Goal: Book appointment/travel/reservation

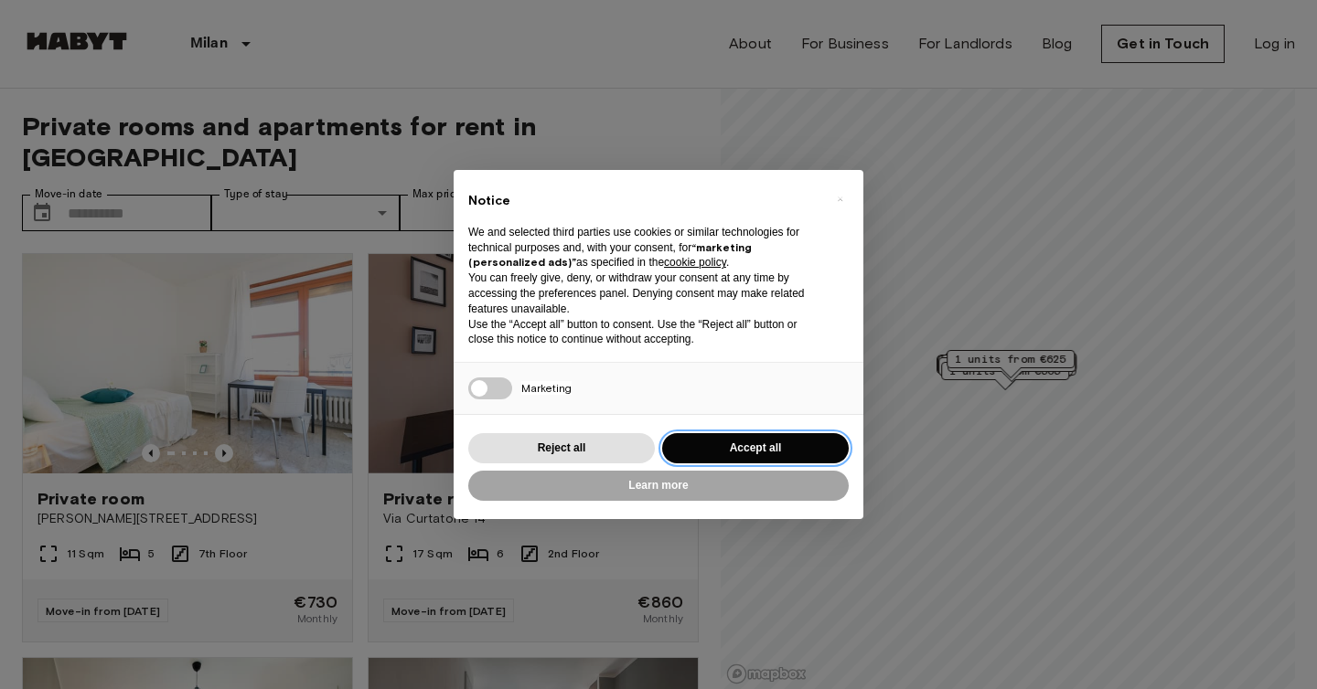
click at [714, 449] on button "Accept all" at bounding box center [755, 448] width 187 height 30
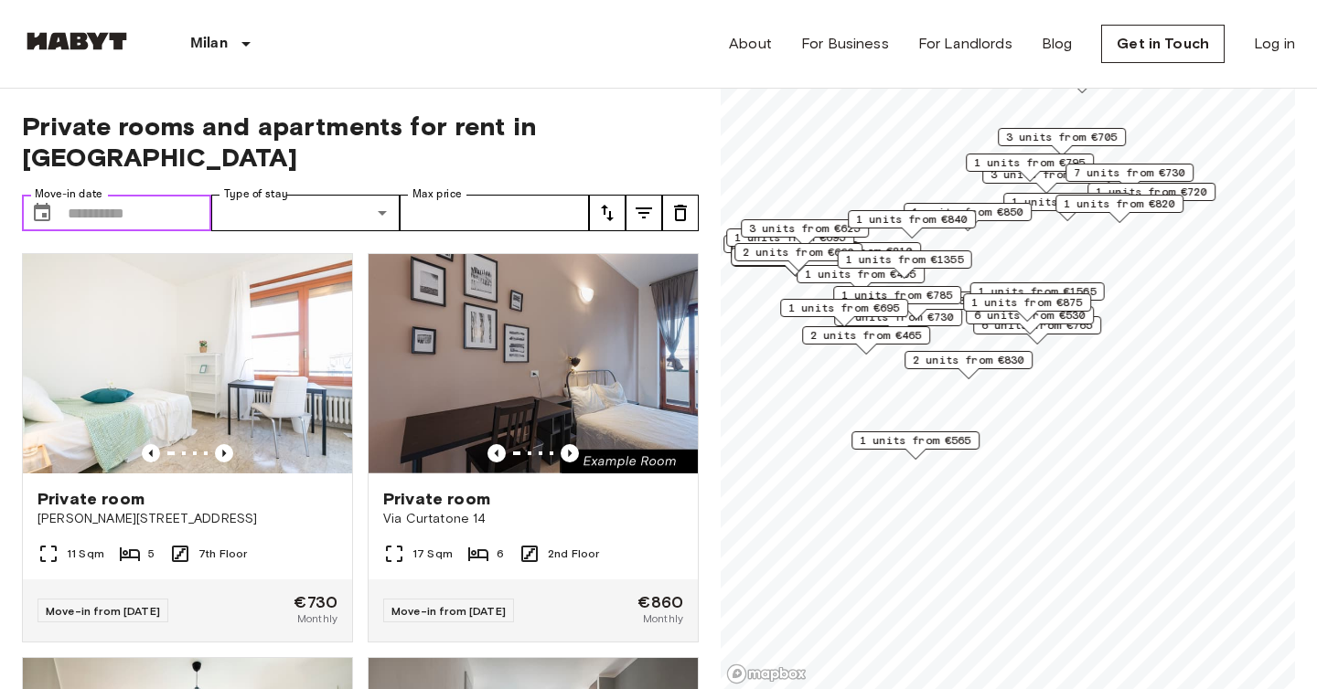
click at [134, 195] on input "Move-in date" at bounding box center [140, 213] width 144 height 37
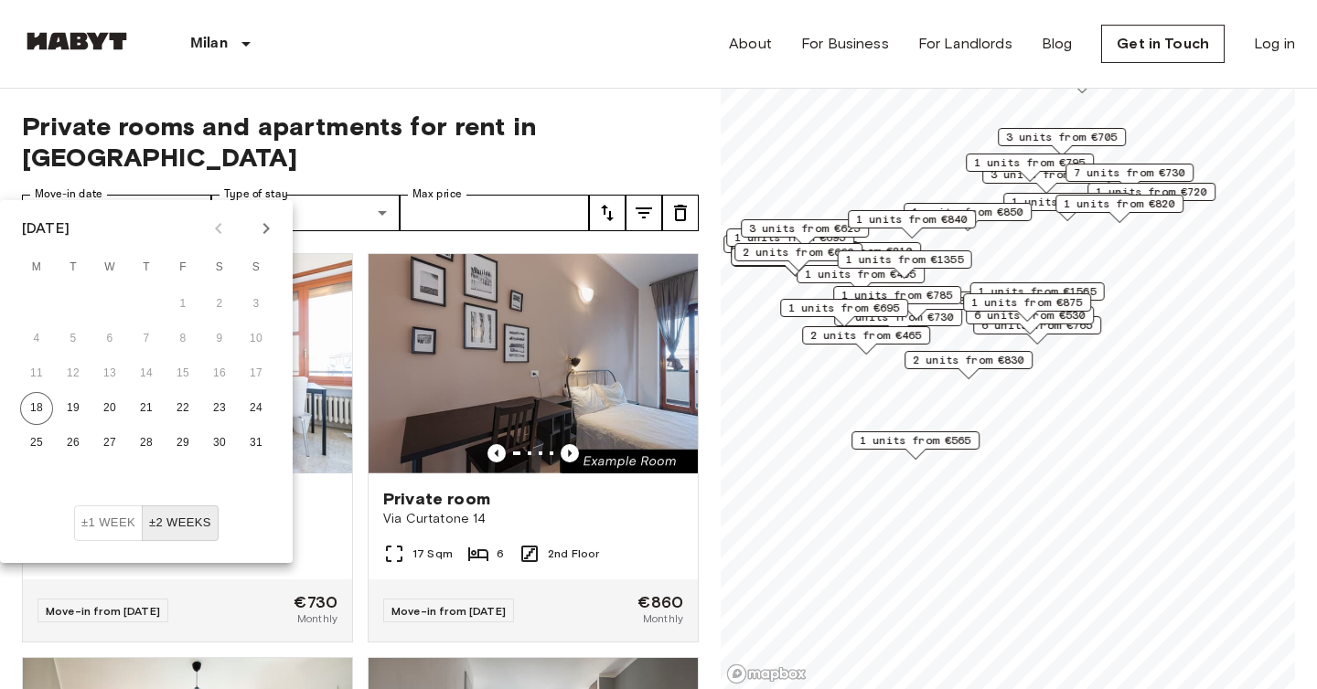
click at [266, 231] on icon "Next month" at bounding box center [266, 228] width 6 height 11
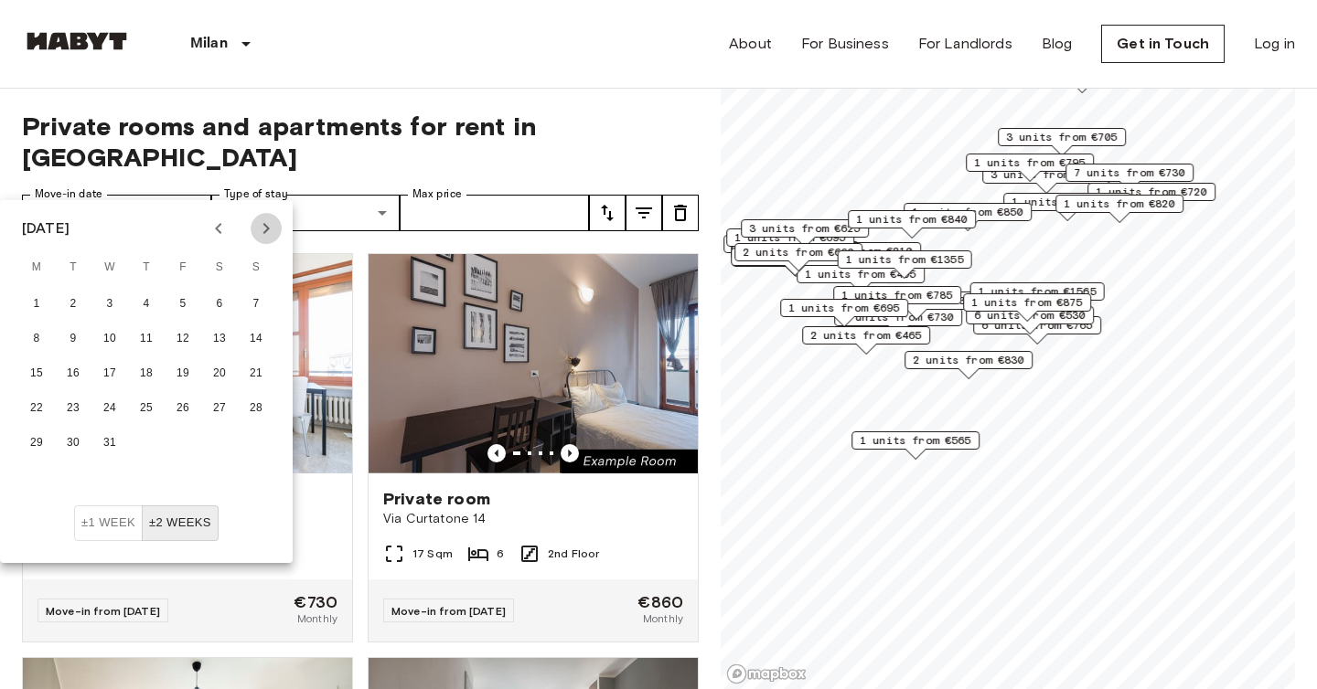
click at [266, 231] on icon "Next month" at bounding box center [266, 228] width 6 height 11
click at [201, 234] on div "[DATE]" at bounding box center [146, 228] width 293 height 27
click at [206, 234] on button "Previous month" at bounding box center [218, 228] width 31 height 31
click at [75, 329] on button "6" at bounding box center [73, 339] width 33 height 33
type input "**********"
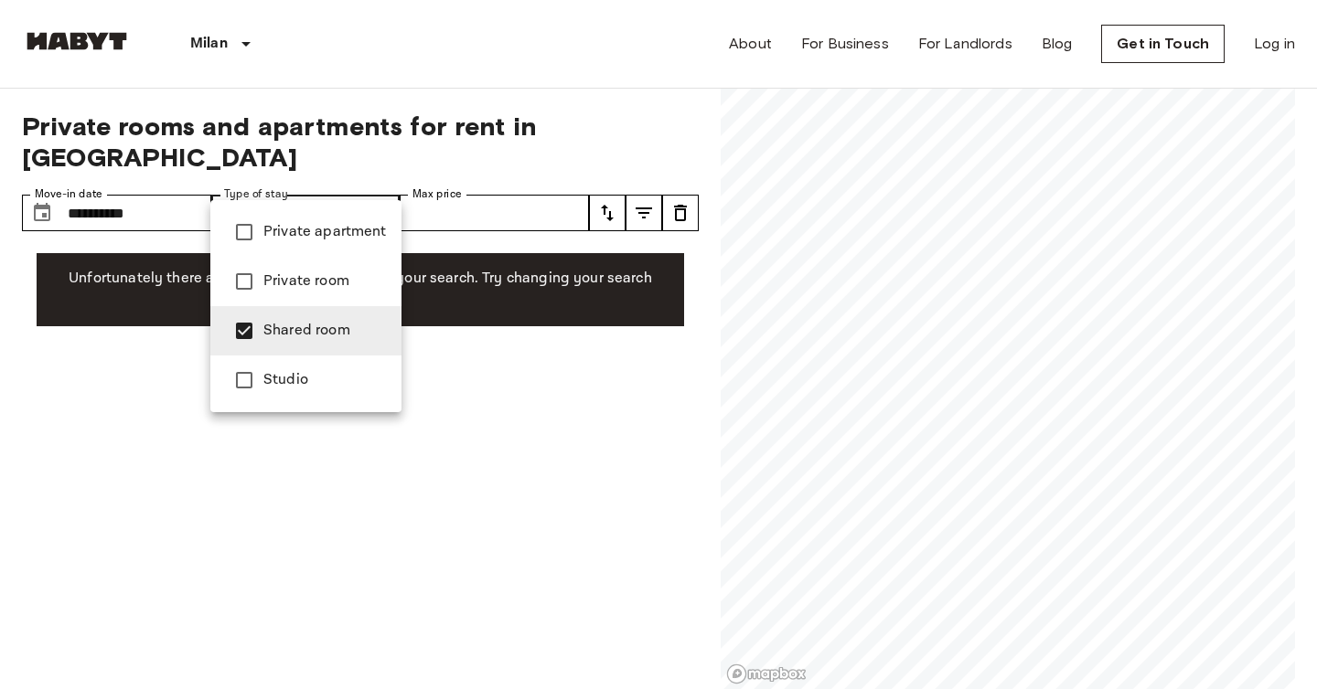
click at [459, 119] on div at bounding box center [658, 344] width 1317 height 689
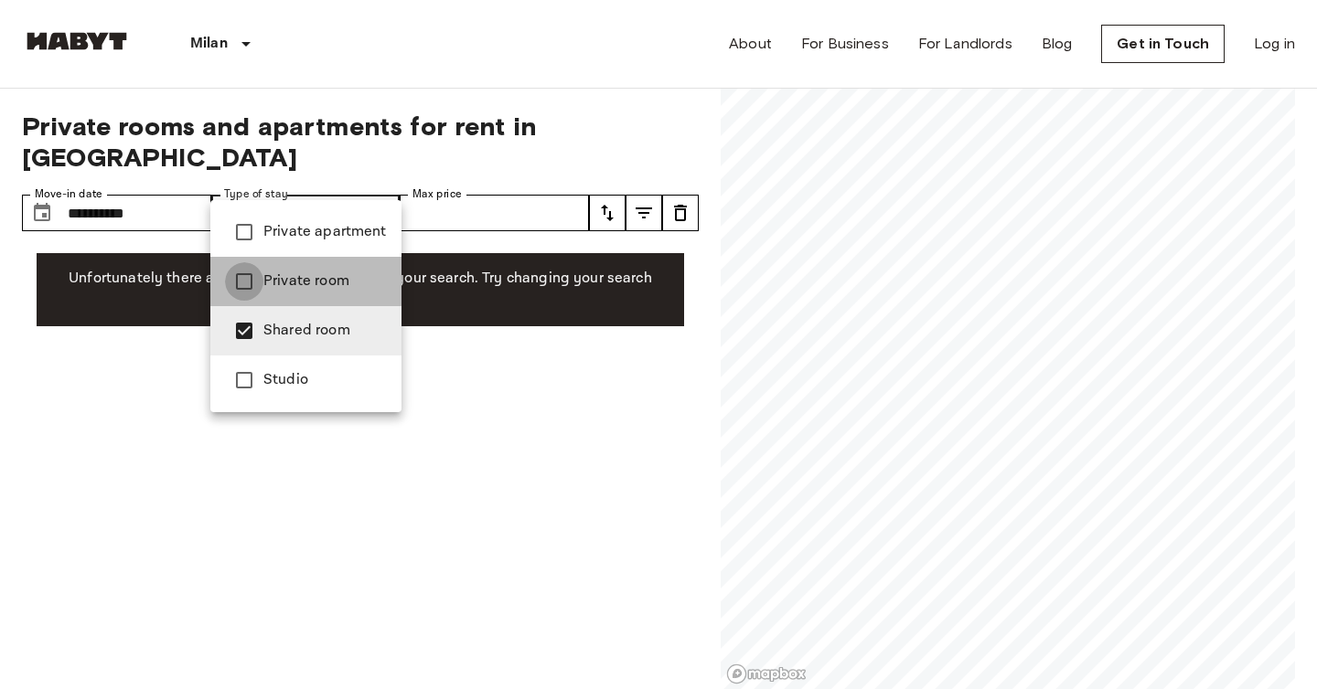
type input "**********"
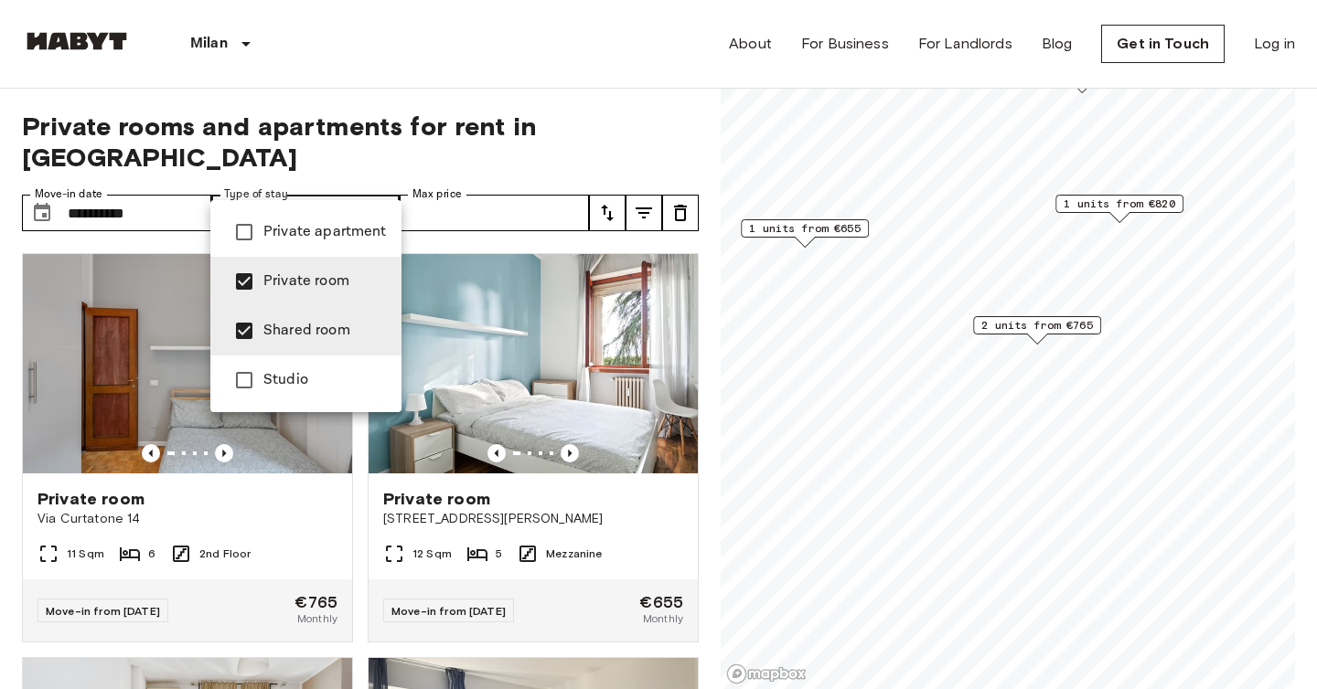
click at [572, 417] on div at bounding box center [658, 344] width 1317 height 689
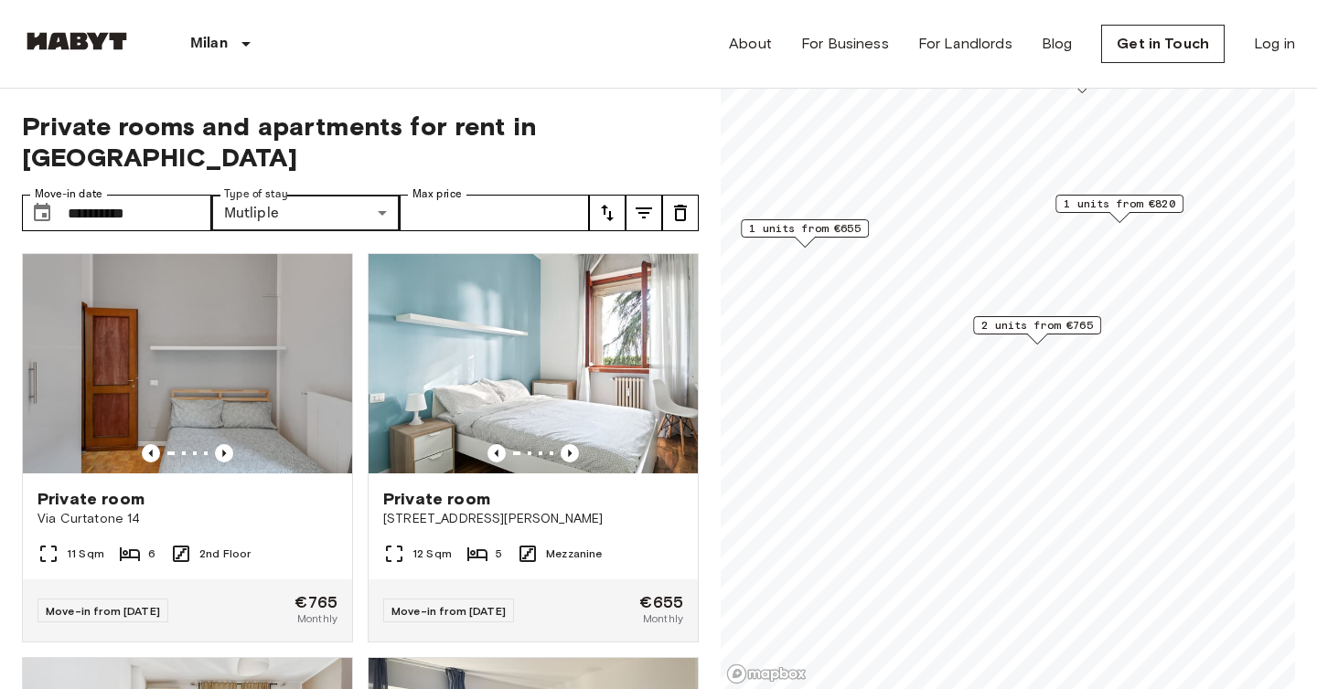
click at [572, 444] on icon "Previous image" at bounding box center [570, 453] width 18 height 18
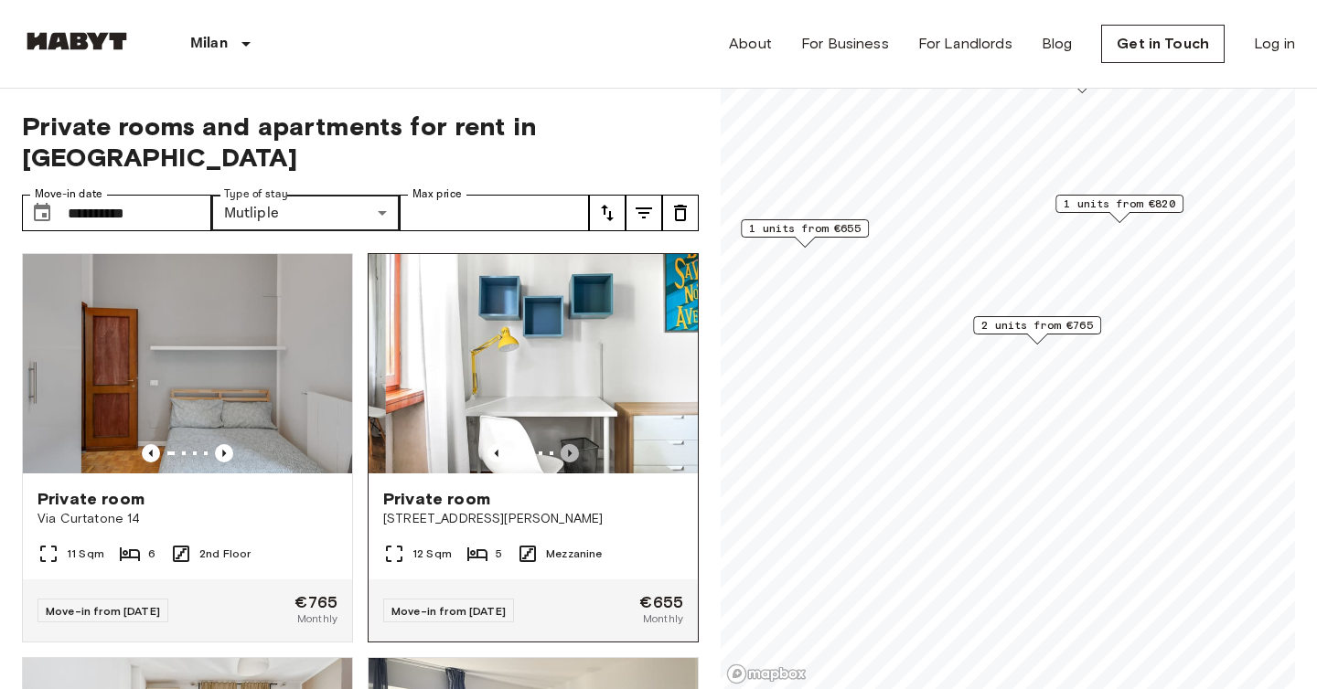
click at [571, 444] on icon "Previous image" at bounding box center [570, 453] width 18 height 18
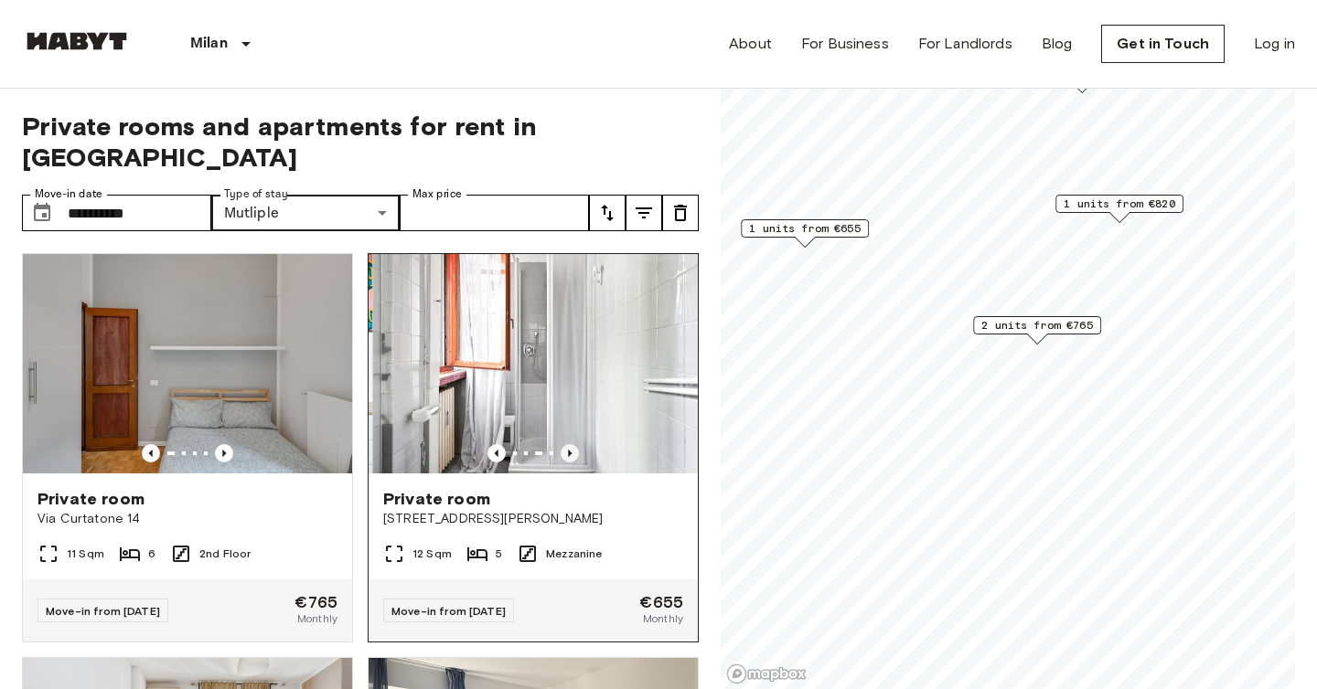
click at [571, 444] on icon "Previous image" at bounding box center [570, 453] width 18 height 18
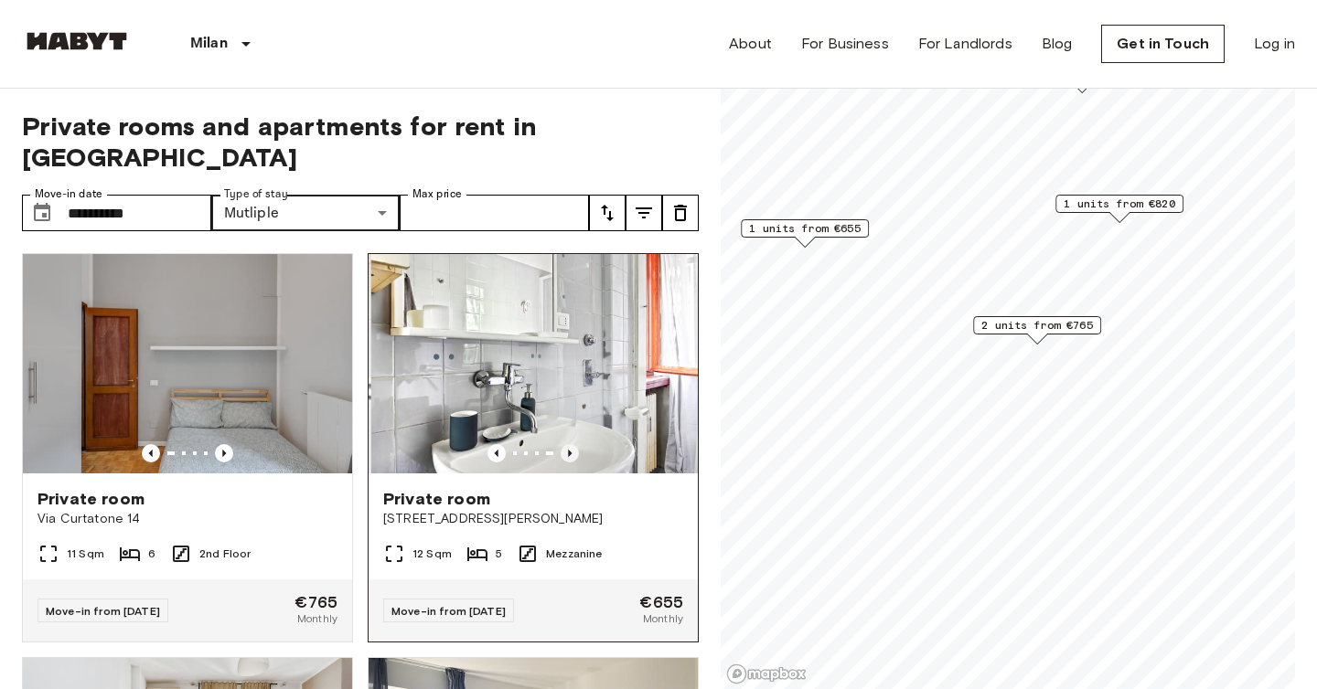
click at [571, 444] on icon "Previous image" at bounding box center [570, 453] width 18 height 18
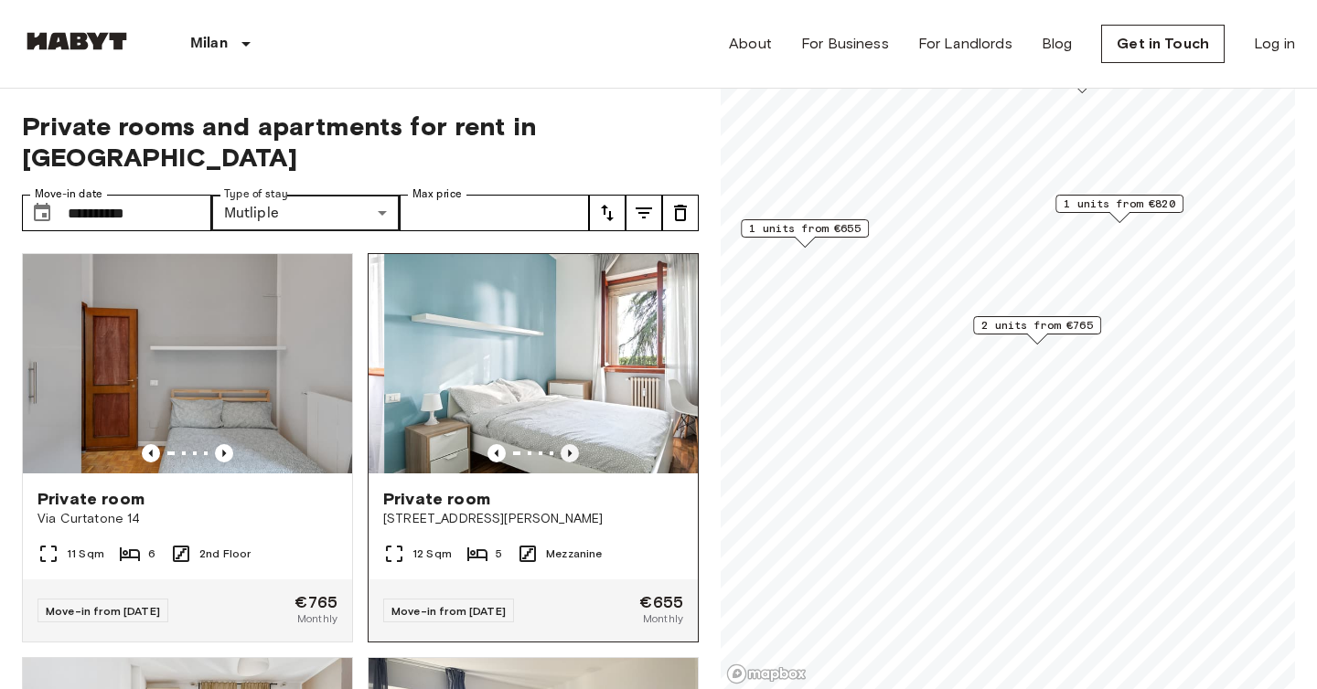
click at [571, 444] on icon "Previous image" at bounding box center [570, 453] width 18 height 18
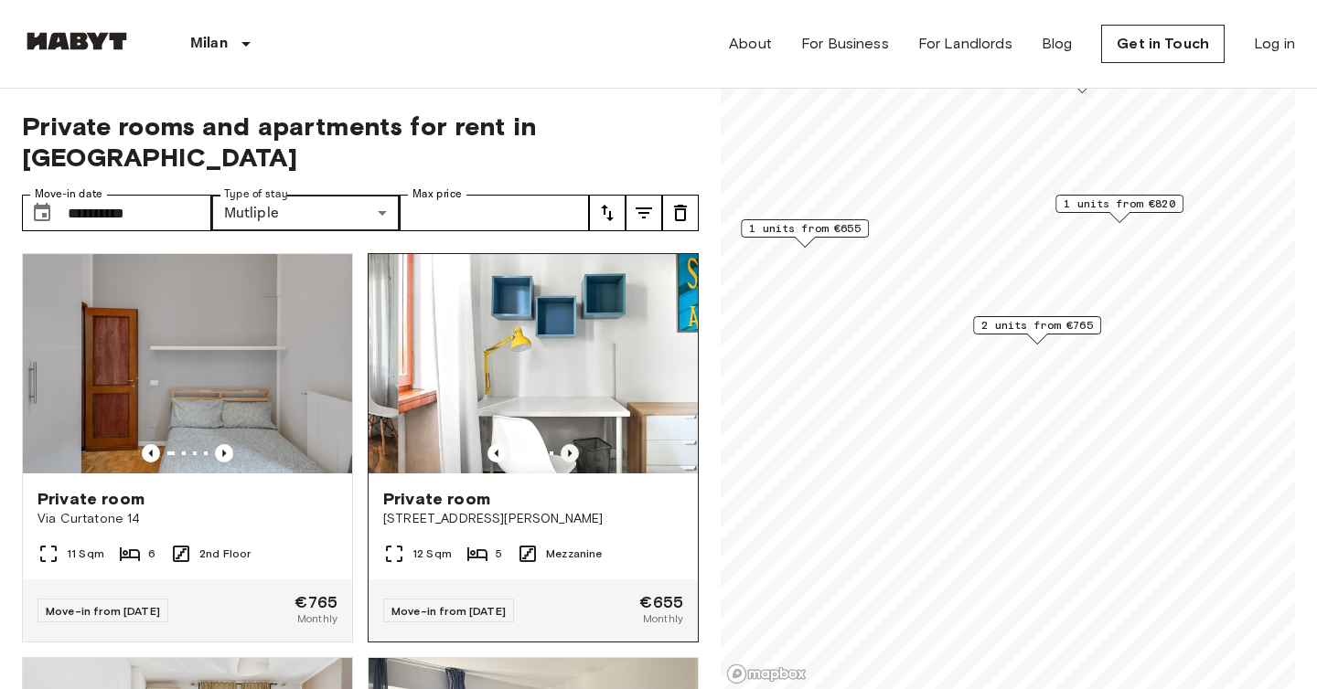
click at [571, 444] on icon "Previous image" at bounding box center [570, 453] width 18 height 18
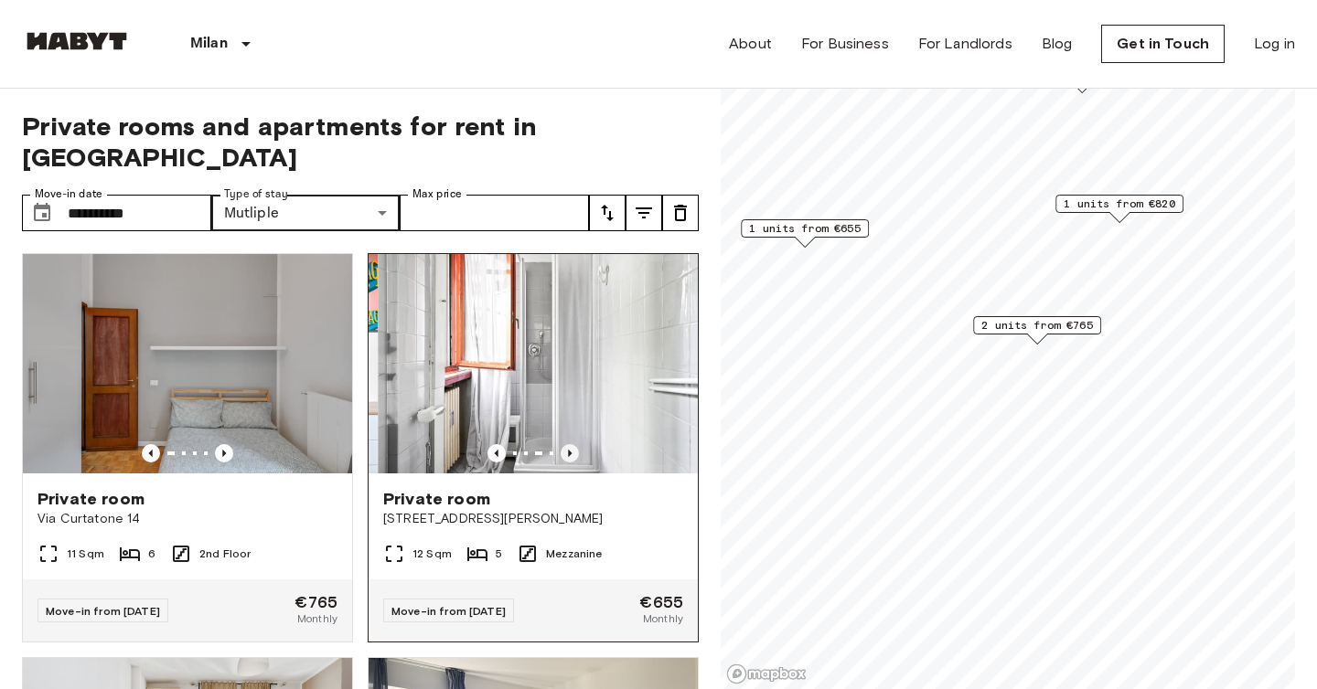
click at [571, 444] on icon "Previous image" at bounding box center [570, 453] width 18 height 18
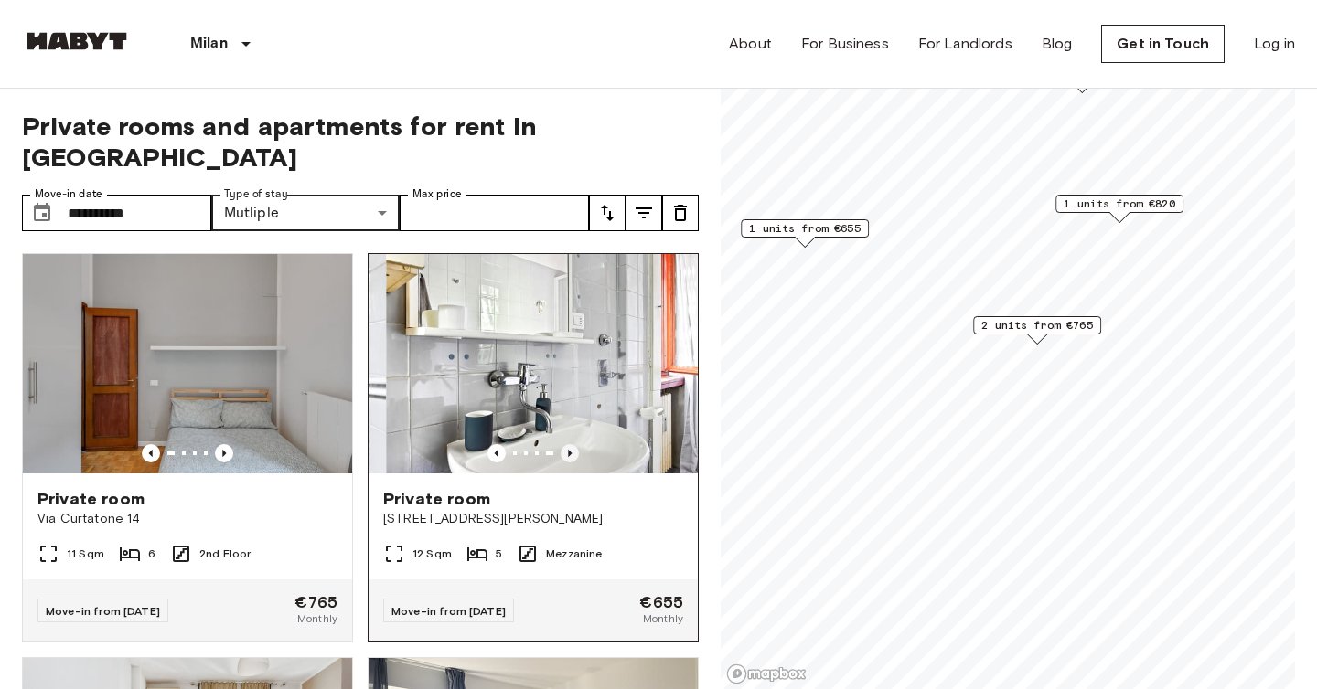
click at [571, 444] on icon "Previous image" at bounding box center [570, 453] width 18 height 18
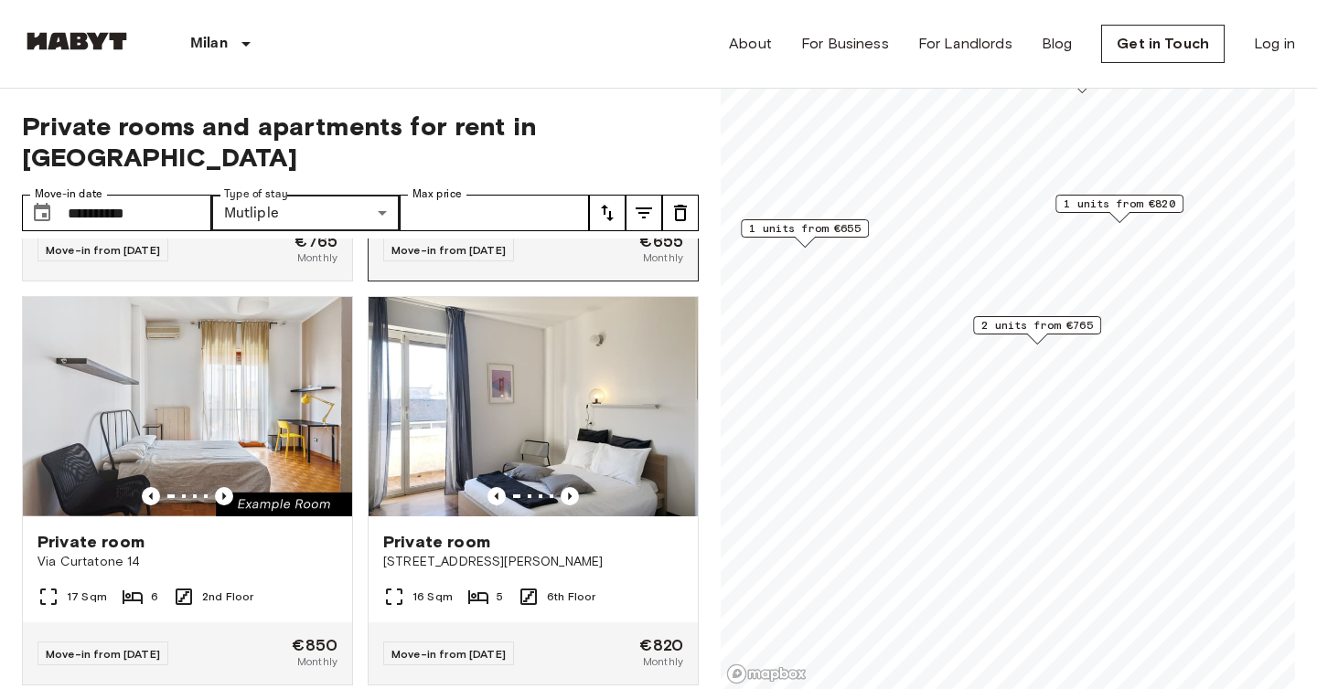
scroll to position [399, 0]
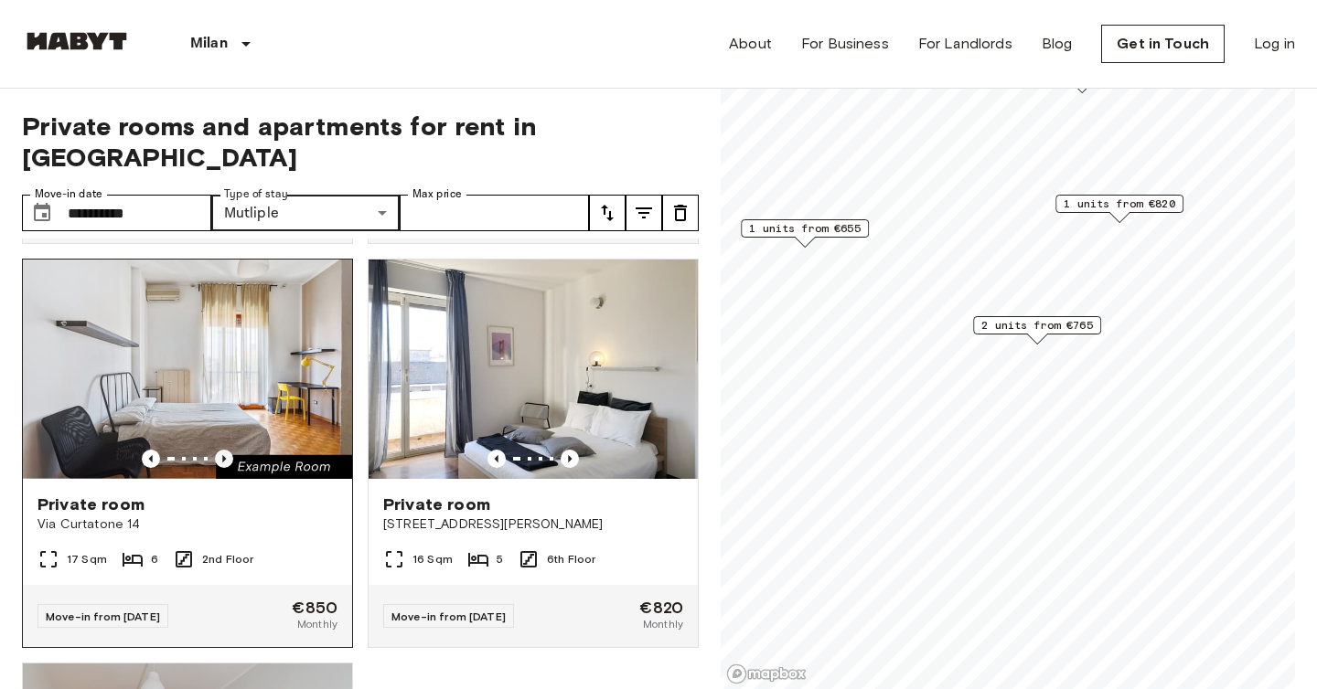
click at [225, 450] on icon "Previous image" at bounding box center [224, 459] width 18 height 18
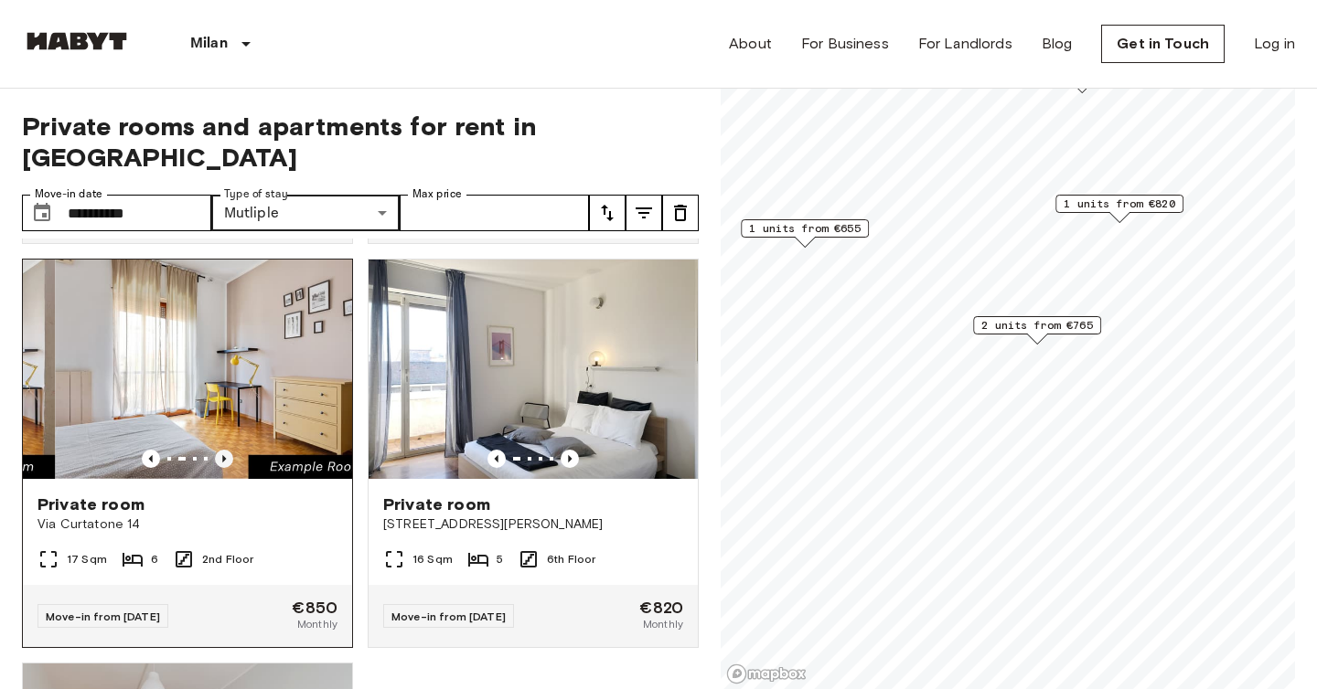
click at [225, 450] on icon "Previous image" at bounding box center [224, 459] width 18 height 18
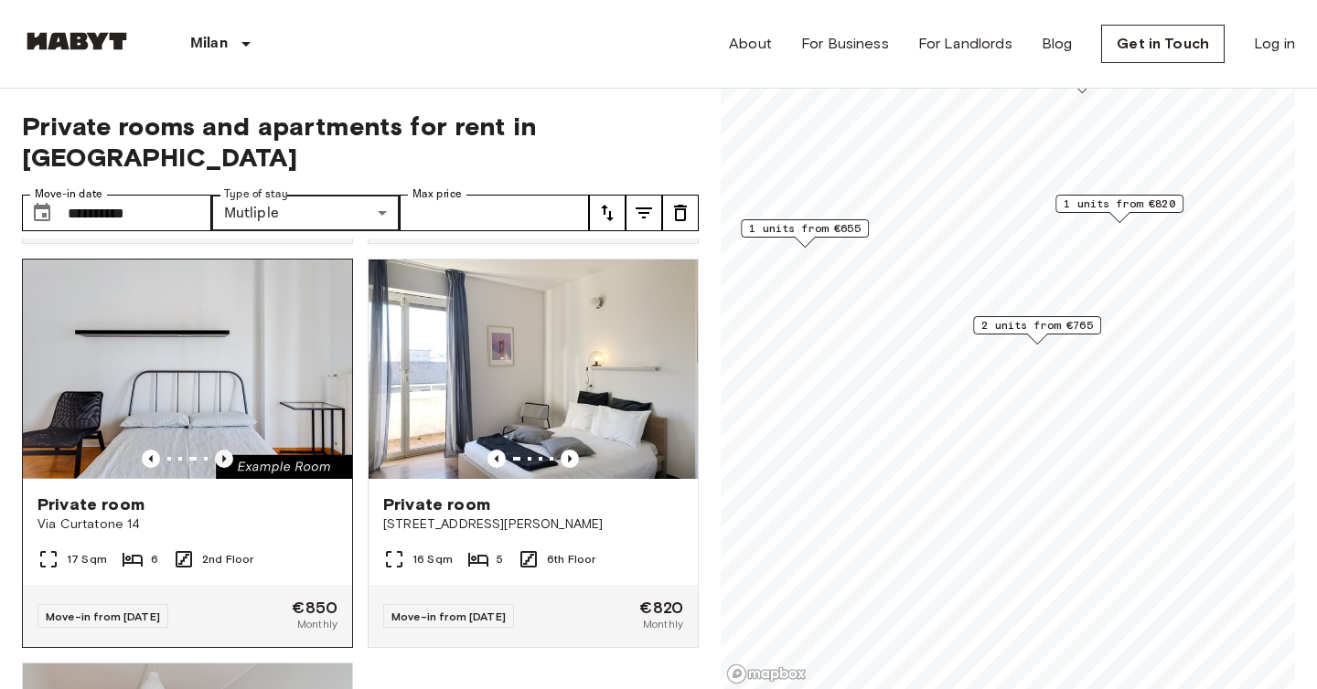
click at [225, 450] on icon "Previous image" at bounding box center [224, 459] width 18 height 18
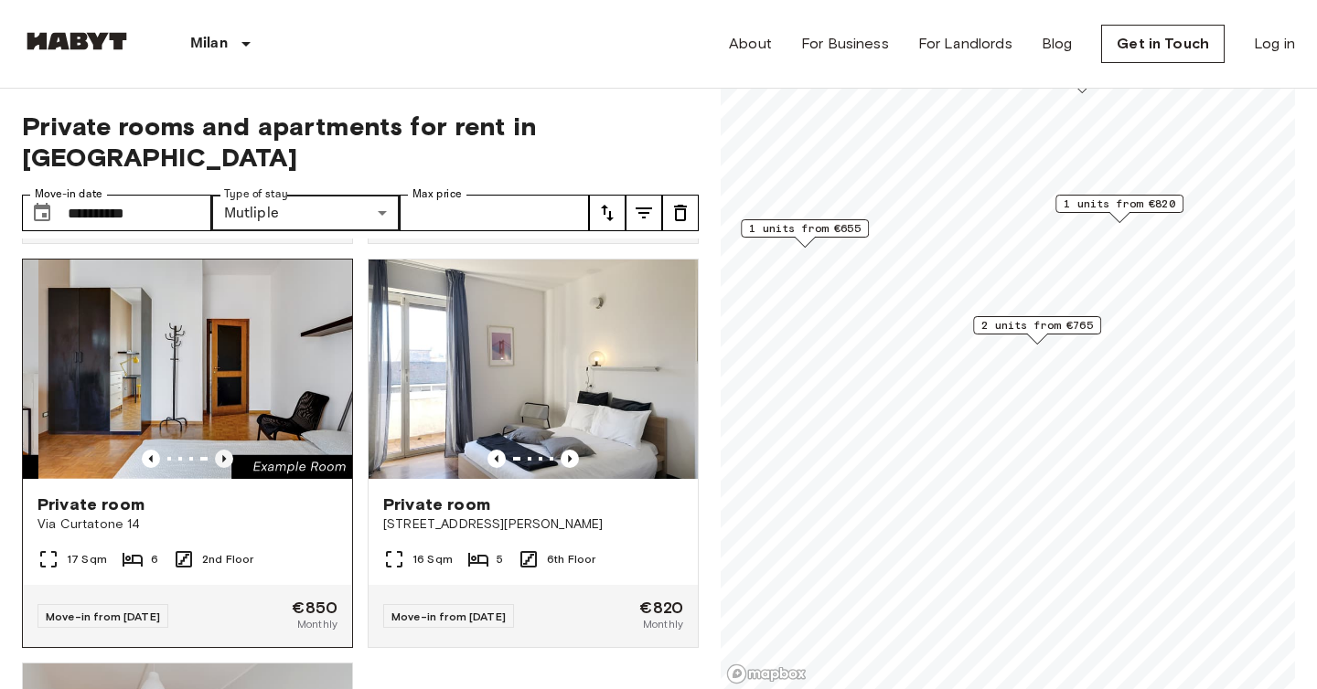
click at [225, 450] on icon "Previous image" at bounding box center [224, 459] width 18 height 18
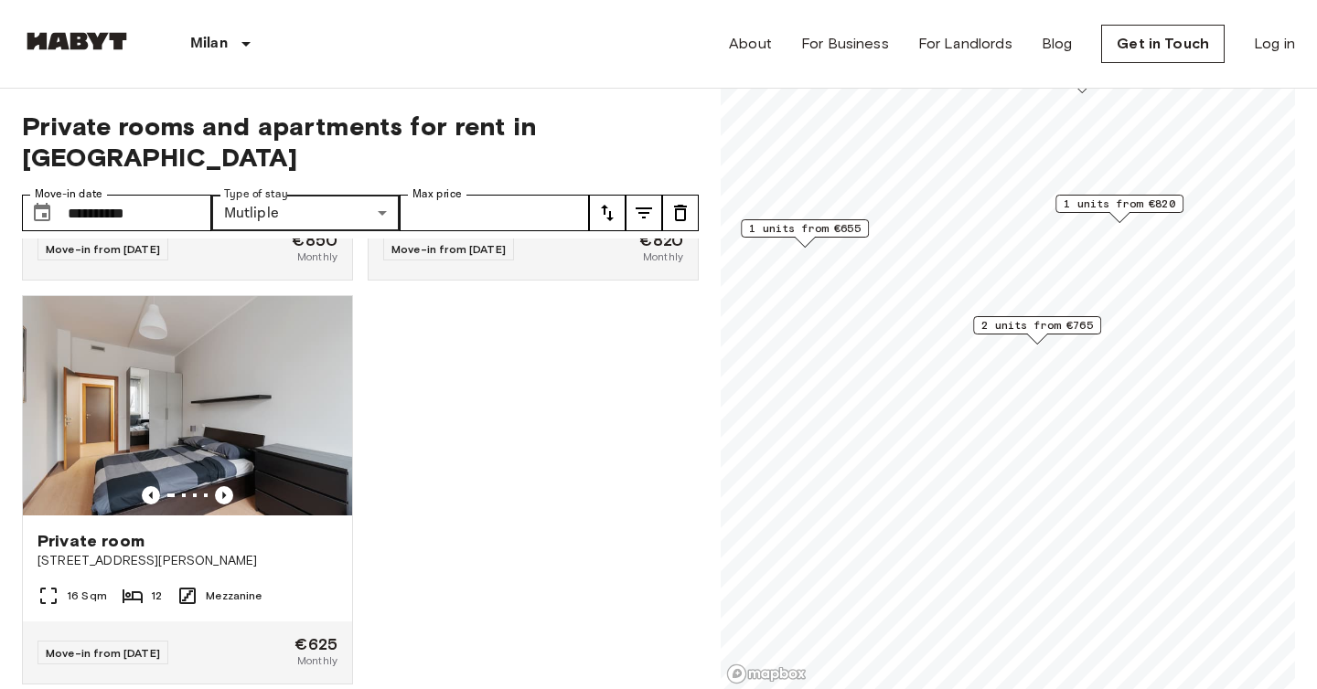
scroll to position [0, 0]
